Goal: Use online tool/utility: Use online tool/utility

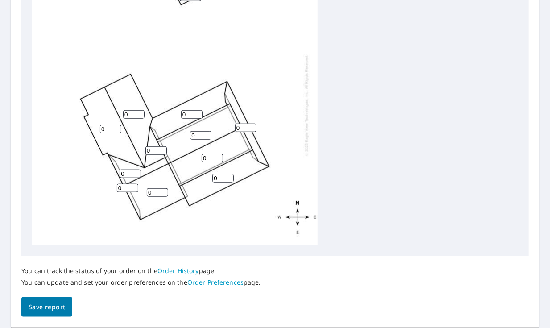
scroll to position [384, 0]
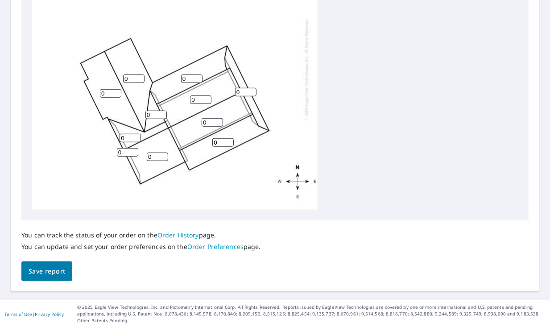
drag, startPoint x: 194, startPoint y: 76, endPoint x: 73, endPoint y: 75, distance: 120.5
click at [73, 75] on div "0 0 0 0 0 0 0 0 0 0 0 0 0" at bounding box center [175, 69] width 286 height 280
type input "5"
type input "8"
drag, startPoint x: 207, startPoint y: 138, endPoint x: 162, endPoint y: 141, distance: 44.2
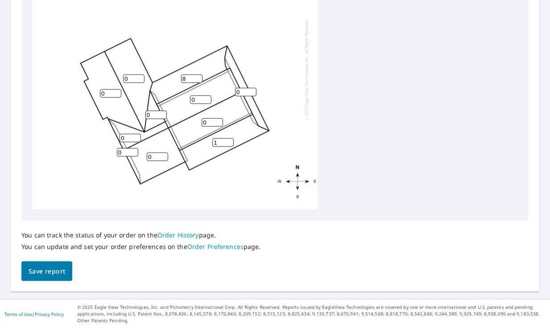
type input "1"
click at [212, 141] on input "1" at bounding box center [222, 142] width 21 height 8
type input "8"
drag, startPoint x: 249, startPoint y: 92, endPoint x: 214, endPoint y: 92, distance: 34.4
click at [235, 92] on input "0" at bounding box center [245, 92] width 21 height 8
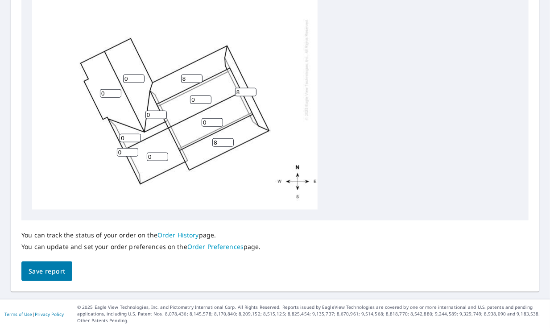
type input "8"
drag, startPoint x: 201, startPoint y: 98, endPoint x: 145, endPoint y: 98, distance: 55.8
click at [145, 98] on div "0 0 0 0 0 8 8 8 0 0 0 0 0" at bounding box center [175, 69] width 286 height 280
type input "5"
drag, startPoint x: 211, startPoint y: 121, endPoint x: 162, endPoint y: 122, distance: 48.7
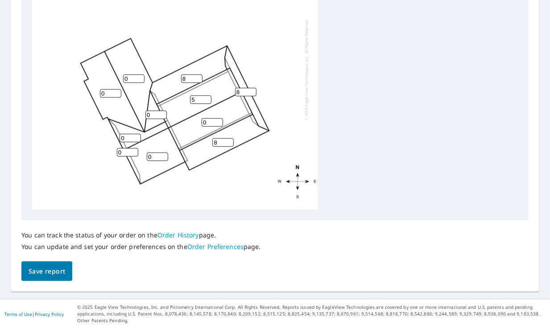
click at [162, 122] on div "0 5 0 0 0 8 8 8 0 0 0 0 0" at bounding box center [175, 69] width 286 height 280
type input "5"
drag, startPoint x: 133, startPoint y: 79, endPoint x: 75, endPoint y: 77, distance: 58.1
click at [75, 77] on div "0 5 5 0 0 8 8 8 0 0 0 0 0" at bounding box center [175, 69] width 286 height 280
type input "5"
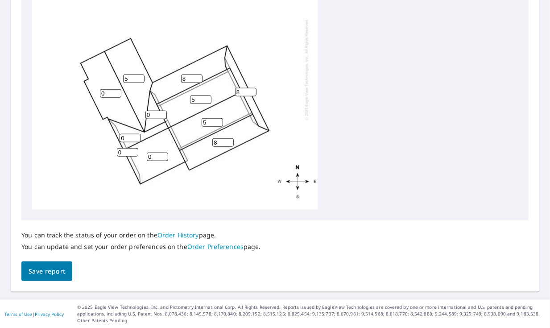
drag, startPoint x: 111, startPoint y: 94, endPoint x: 22, endPoint y: 93, distance: 89.3
click at [22, 93] on div "Edit Pitches Assign pitch to all planes ​ Apply 0 5 5 5 0 8 8 8 0 0 0 0 0" at bounding box center [274, 37] width 507 height 365
type input "5"
drag, startPoint x: 130, startPoint y: 137, endPoint x: 62, endPoint y: 142, distance: 68.0
click at [62, 142] on div "5 5 5 5 0 8 8 8 0 0 0 0 0" at bounding box center [175, 69] width 286 height 280
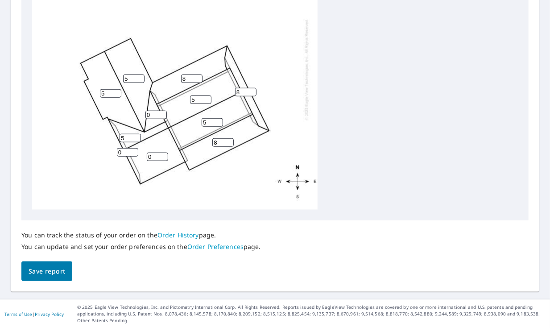
type input "5"
drag, startPoint x: 57, startPoint y: 148, endPoint x: 45, endPoint y: 150, distance: 12.6
click at [49, 148] on div "5 5 5 5 0 8 8 8 5 0 0 0 0" at bounding box center [175, 69] width 286 height 280
type input "5"
drag, startPoint x: 155, startPoint y: 115, endPoint x: 32, endPoint y: 116, distance: 123.2
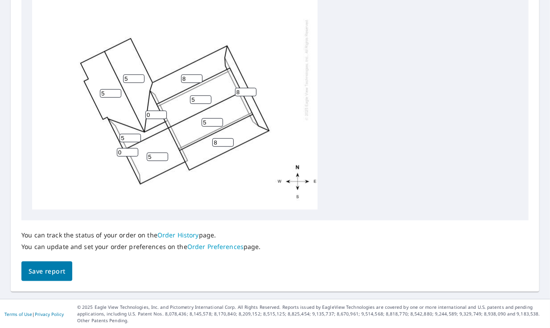
click at [32, 116] on div "5 5 5 5 5 8 8 8 5 0 0 0 0" at bounding box center [175, 69] width 286 height 280
type input "5"
click at [0, 148] on div "Dashboard Order History CL Report Details View and edit your report information…" at bounding box center [275, 164] width 550 height 328
type input "5"
click at [42, 271] on span "Save report" at bounding box center [47, 271] width 37 height 11
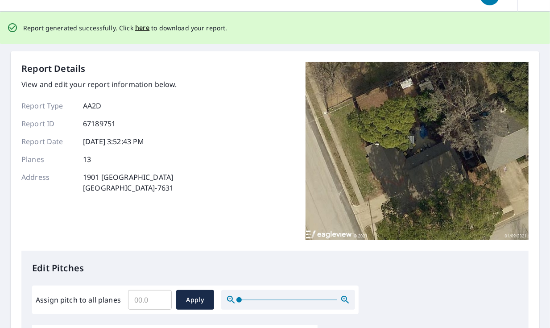
scroll to position [0, 0]
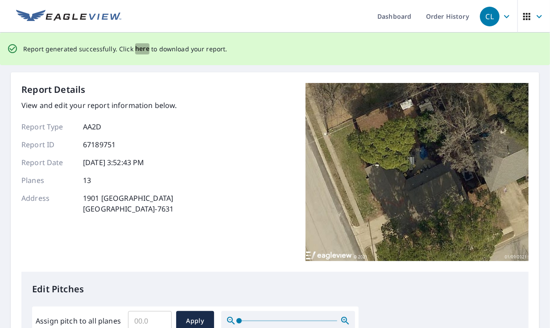
click at [137, 47] on span "here" at bounding box center [142, 48] width 15 height 11
